Goal: Browse casually

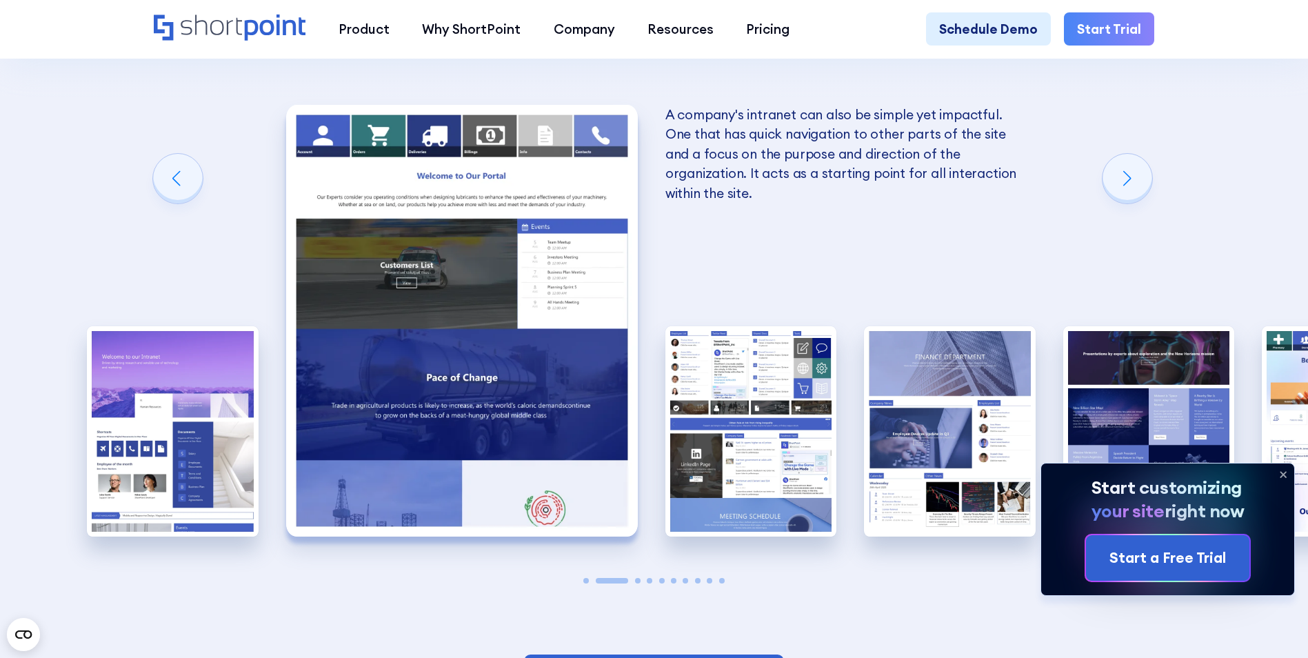
scroll to position [2275, 0]
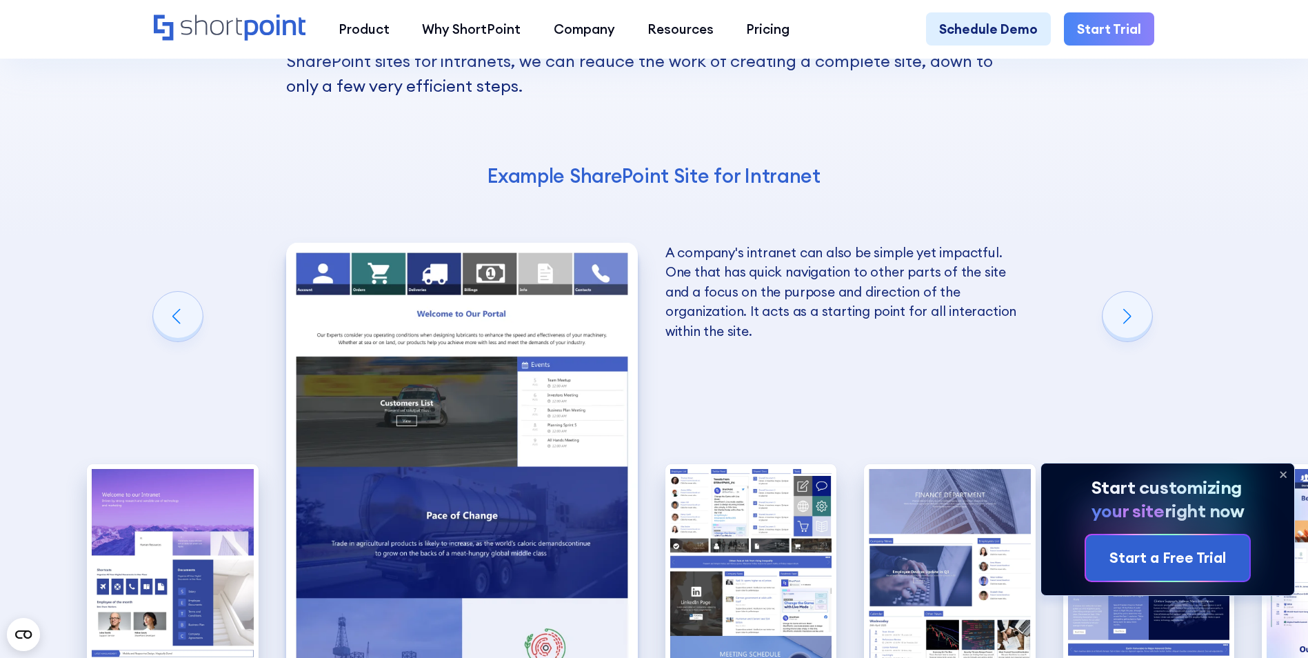
click at [1281, 474] on icon at bounding box center [1283, 474] width 22 height 22
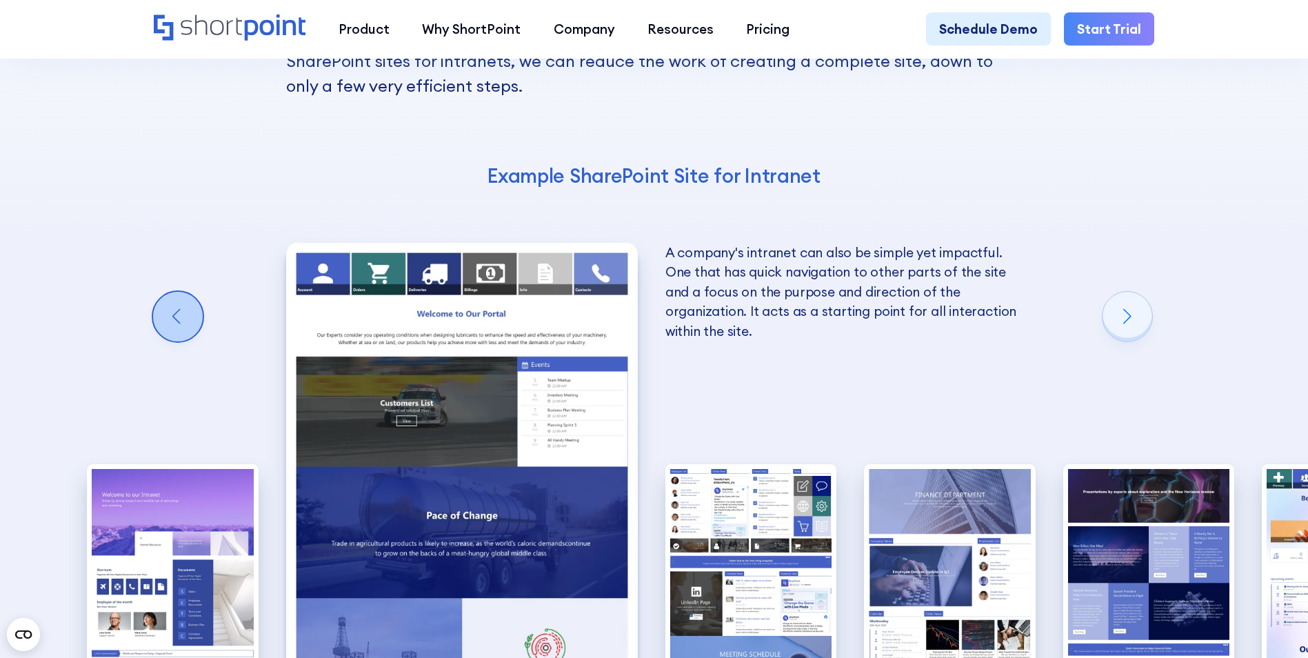
click at [173, 292] on div "Previous slide" at bounding box center [178, 317] width 50 height 50
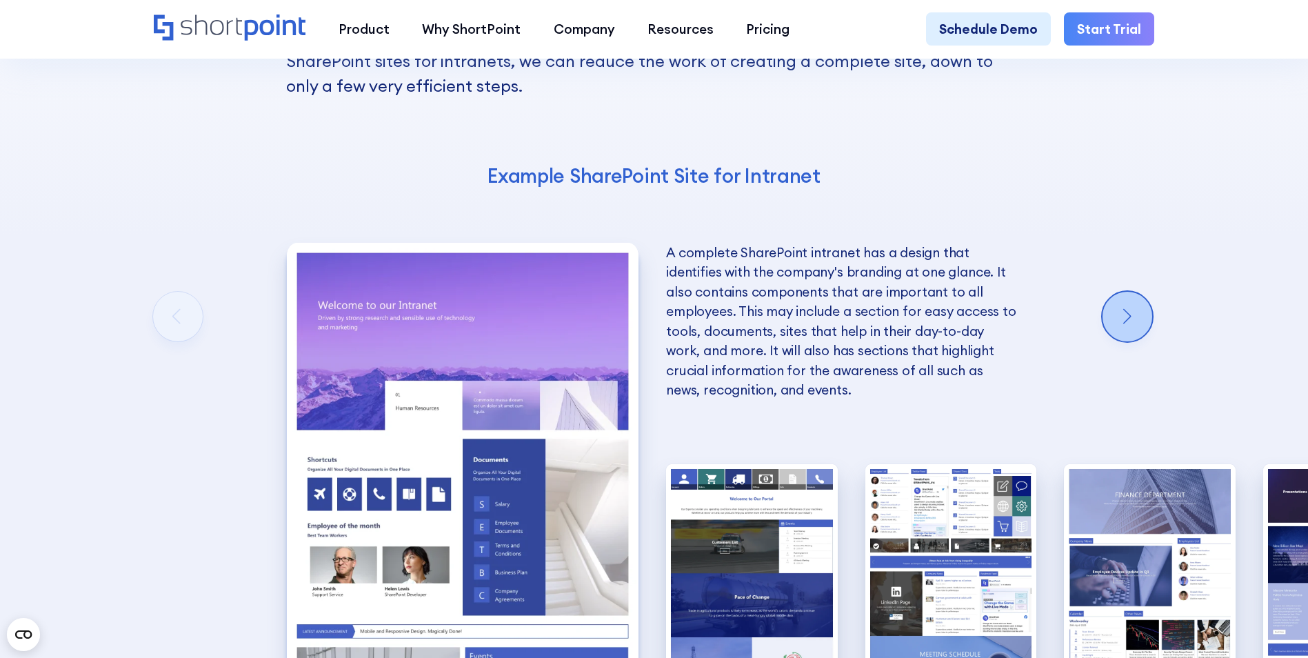
click at [1119, 292] on div "Next slide" at bounding box center [1127, 317] width 50 height 50
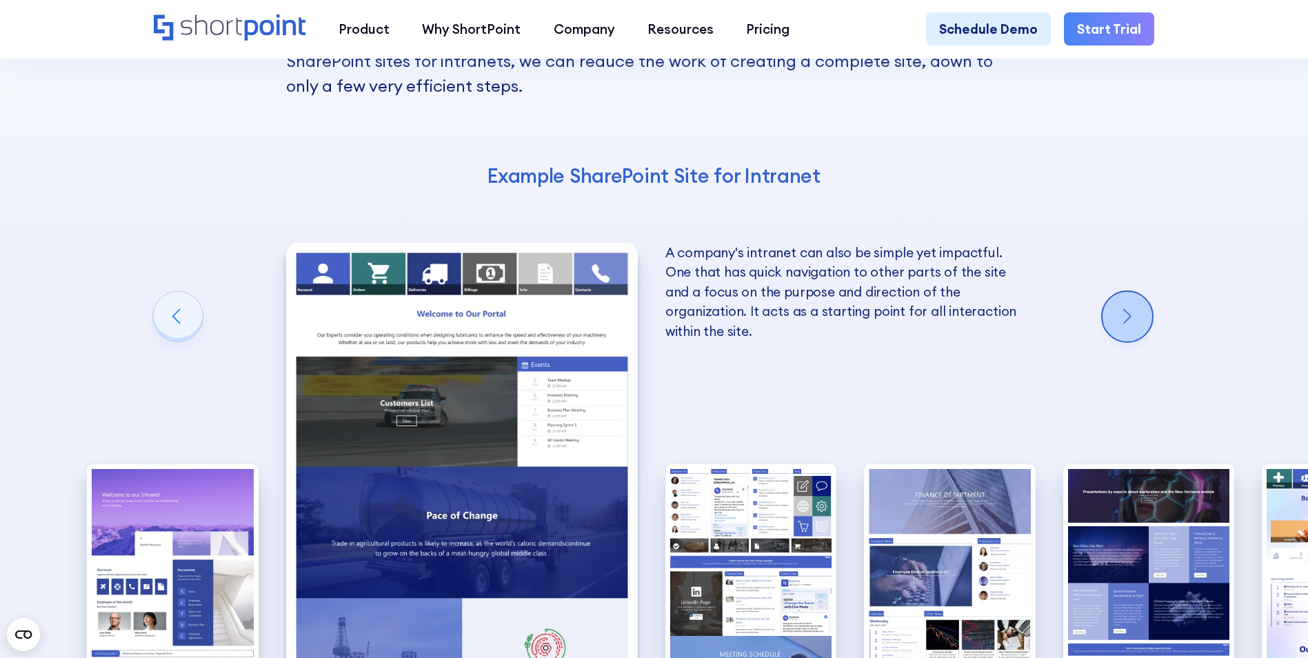
click at [1120, 292] on div "Next slide" at bounding box center [1127, 317] width 50 height 50
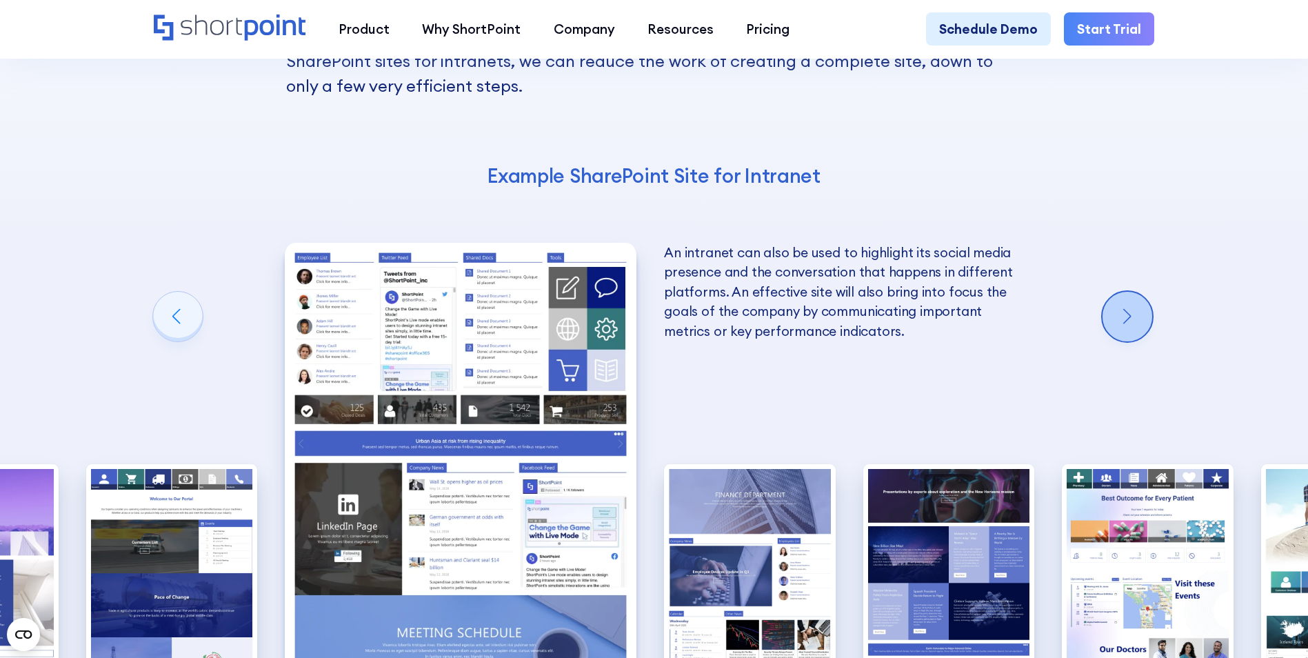
click at [1120, 292] on div "Next slide" at bounding box center [1127, 317] width 50 height 50
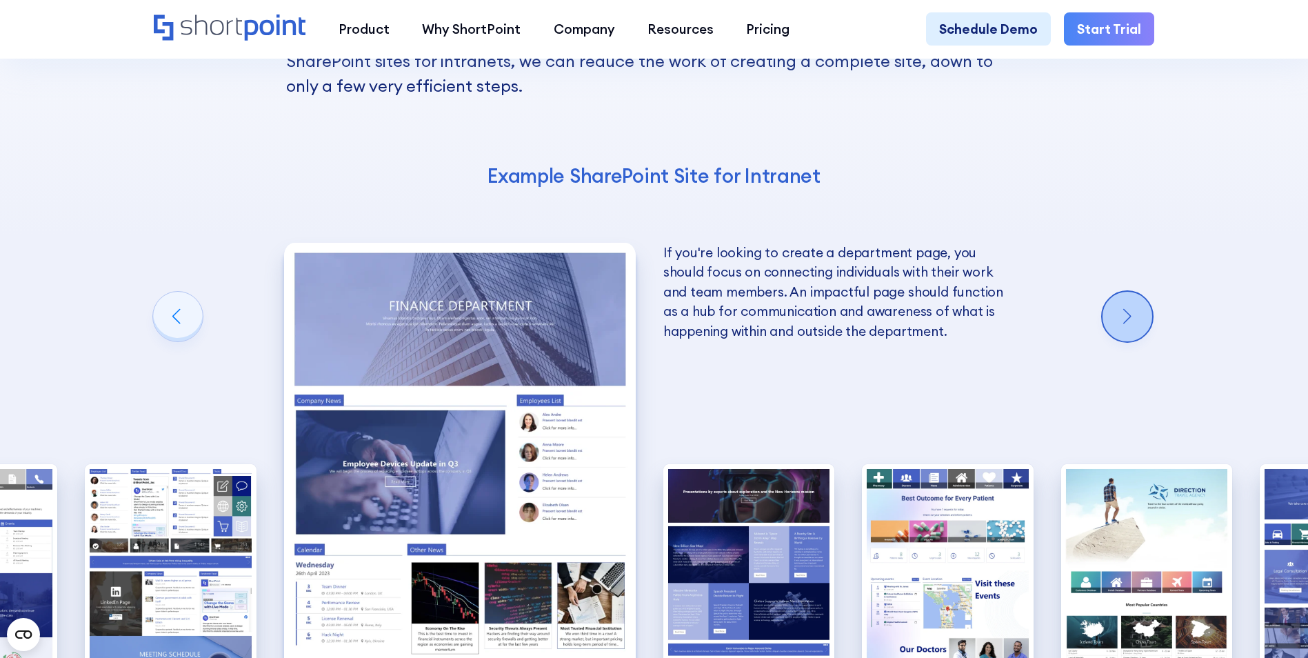
click at [1120, 292] on div "Next slide" at bounding box center [1127, 317] width 50 height 50
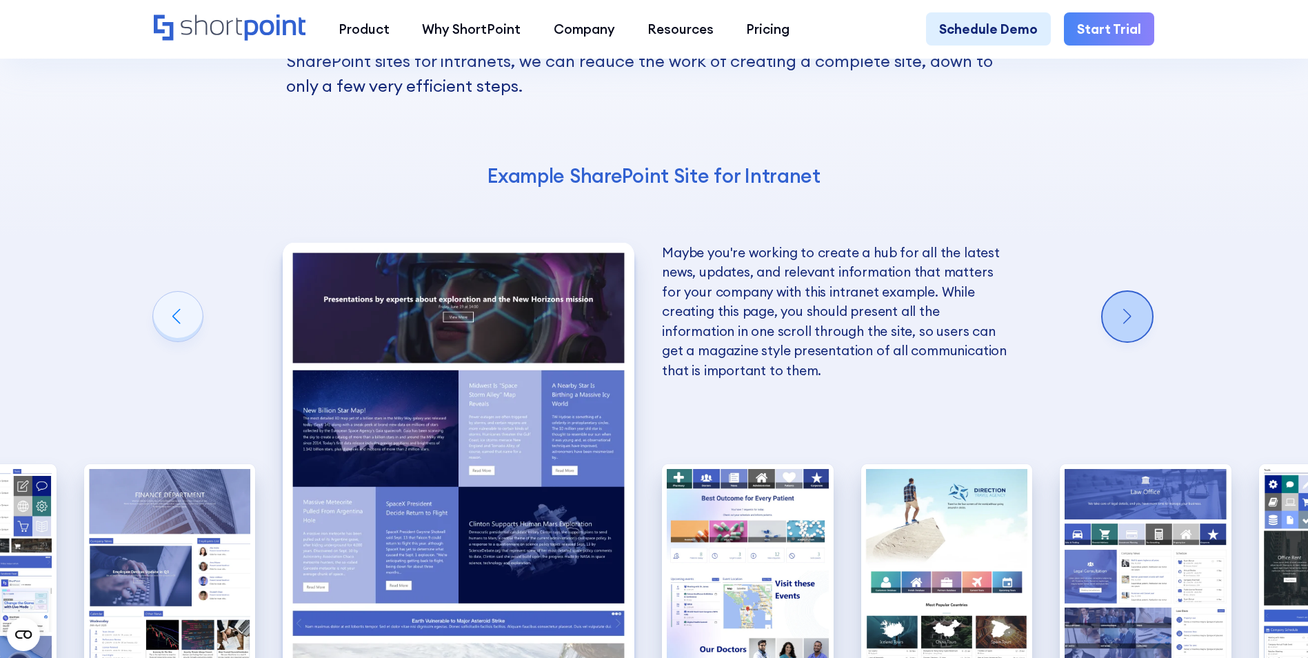
click at [1120, 292] on div "Next slide" at bounding box center [1127, 317] width 50 height 50
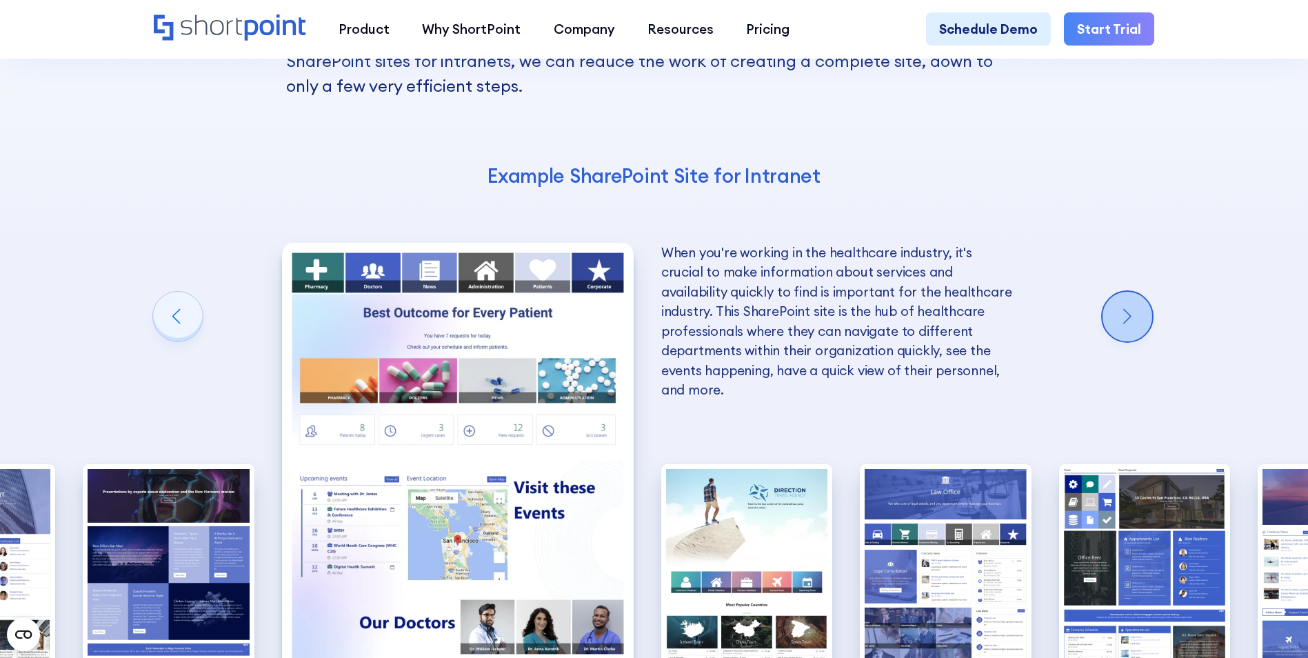
click at [1120, 292] on div "Next slide" at bounding box center [1127, 317] width 50 height 50
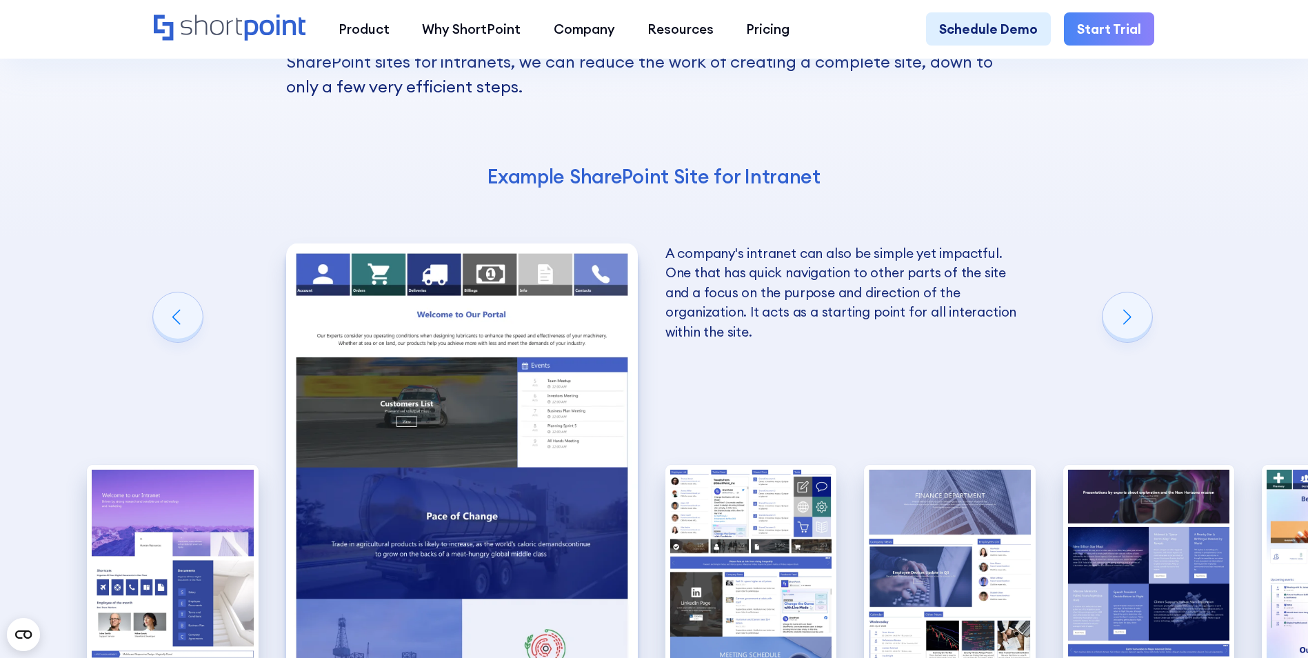
scroll to position [2275, 0]
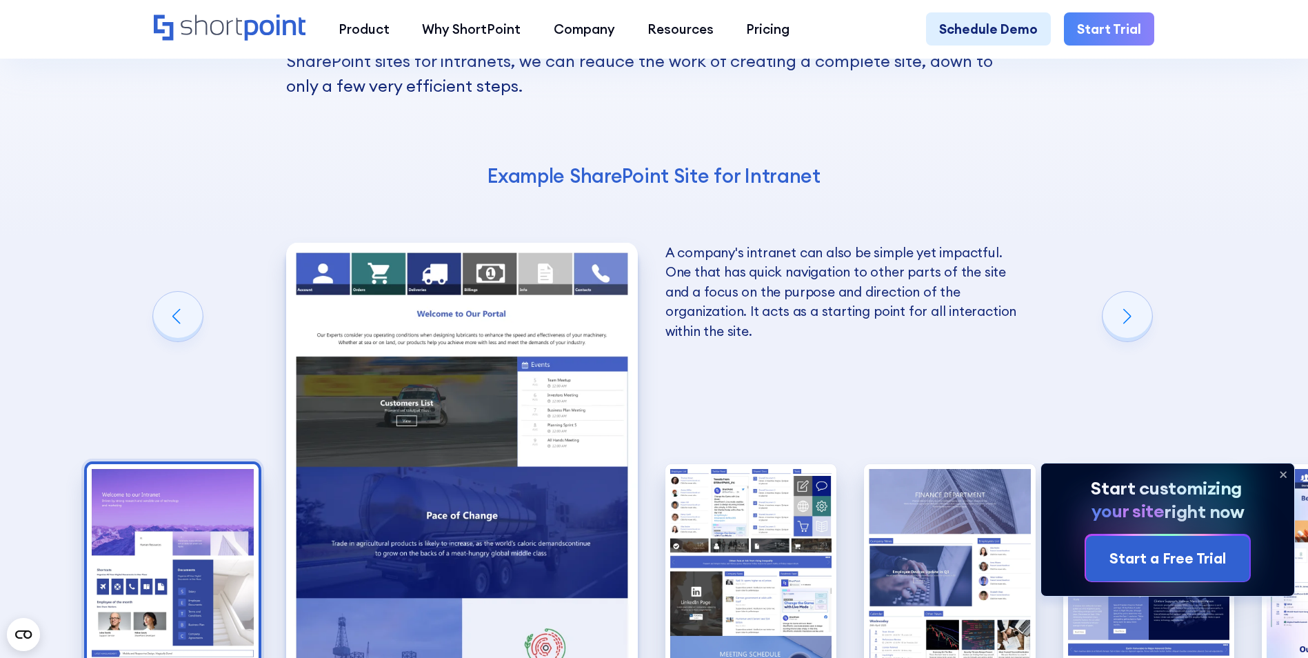
click at [130, 464] on img "1 / 10" at bounding box center [173, 569] width 172 height 210
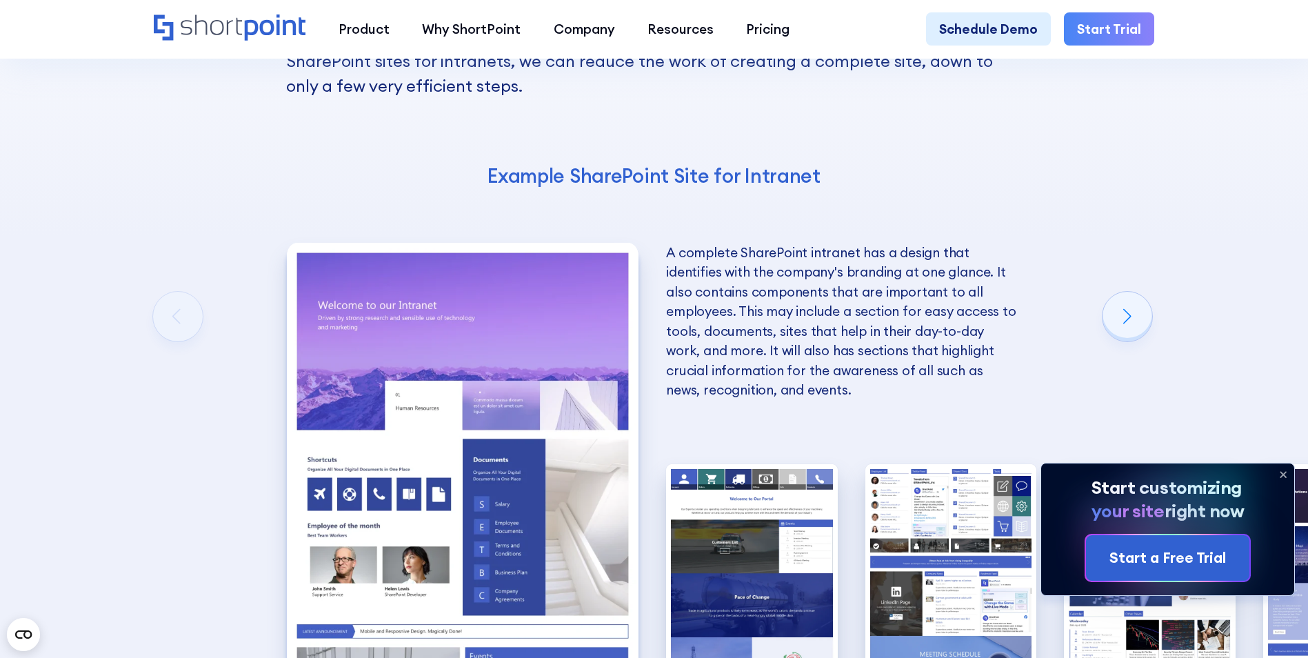
click at [443, 252] on img "1 / 10" at bounding box center [463, 459] width 352 height 432
click at [453, 447] on img "1 / 10" at bounding box center [463, 459] width 352 height 432
